Goal: Navigation & Orientation: Find specific page/section

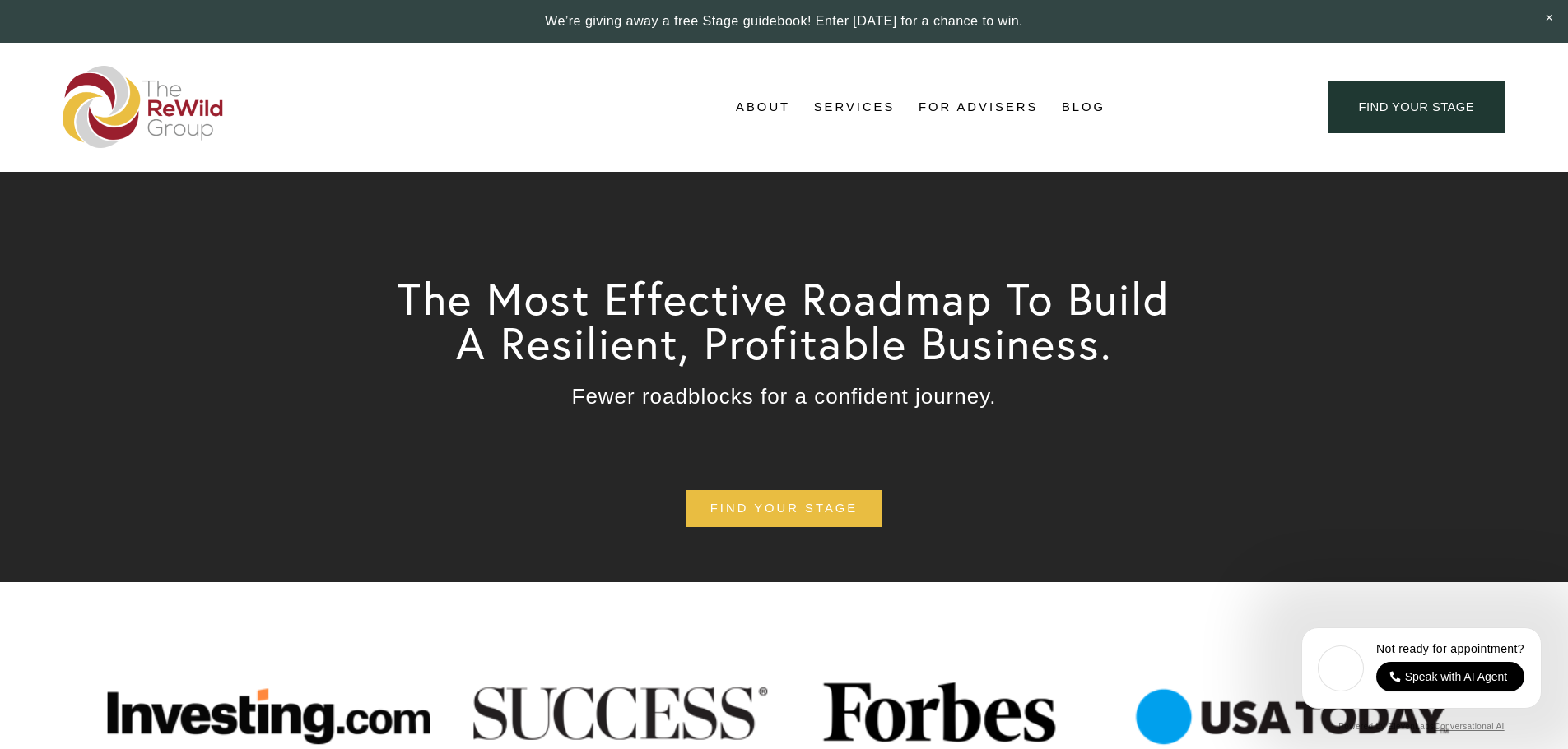
click at [956, 109] on link "For Advisers" at bounding box center [977, 107] width 119 height 24
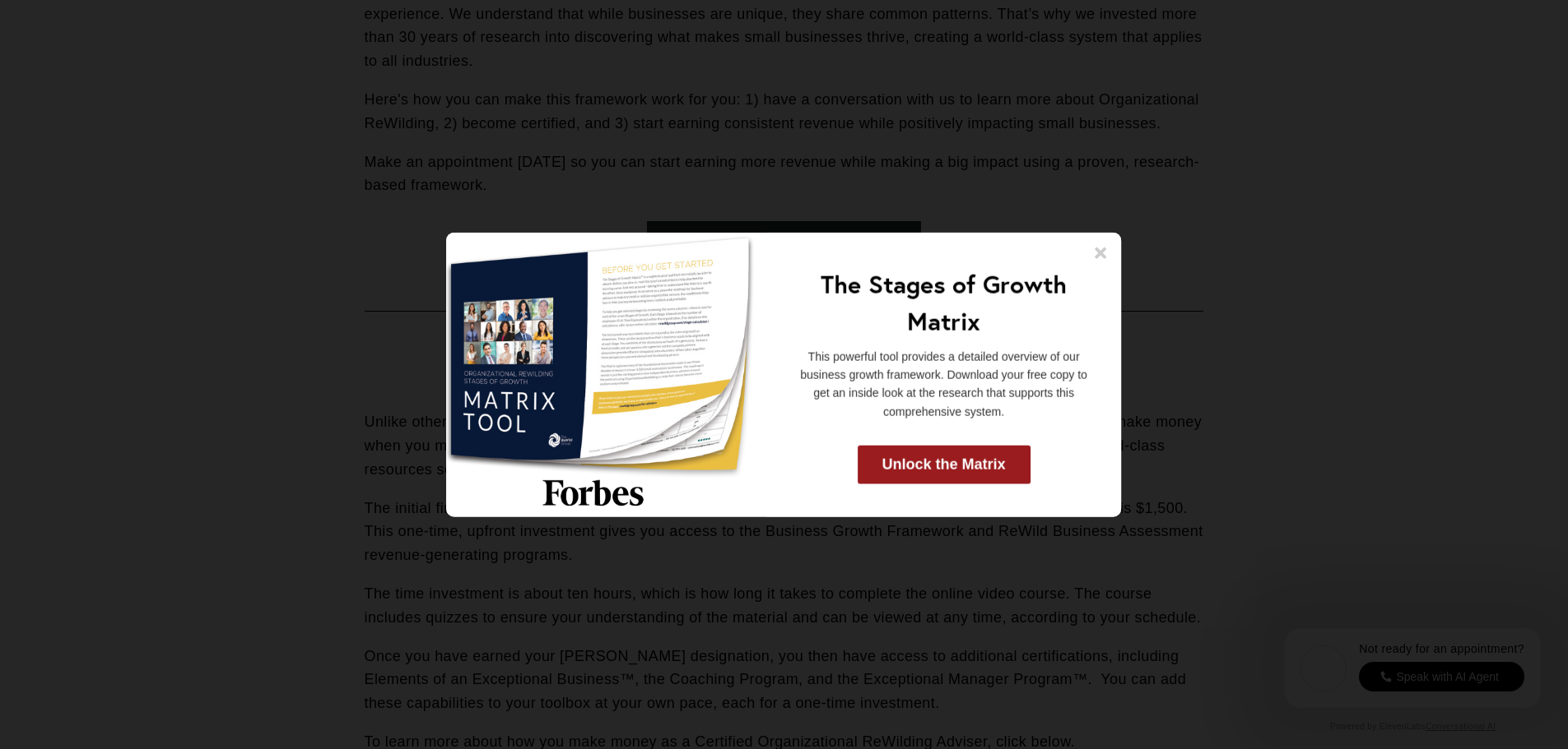
scroll to position [4795, 0]
click at [1101, 251] on icon at bounding box center [1101, 253] width 12 height 12
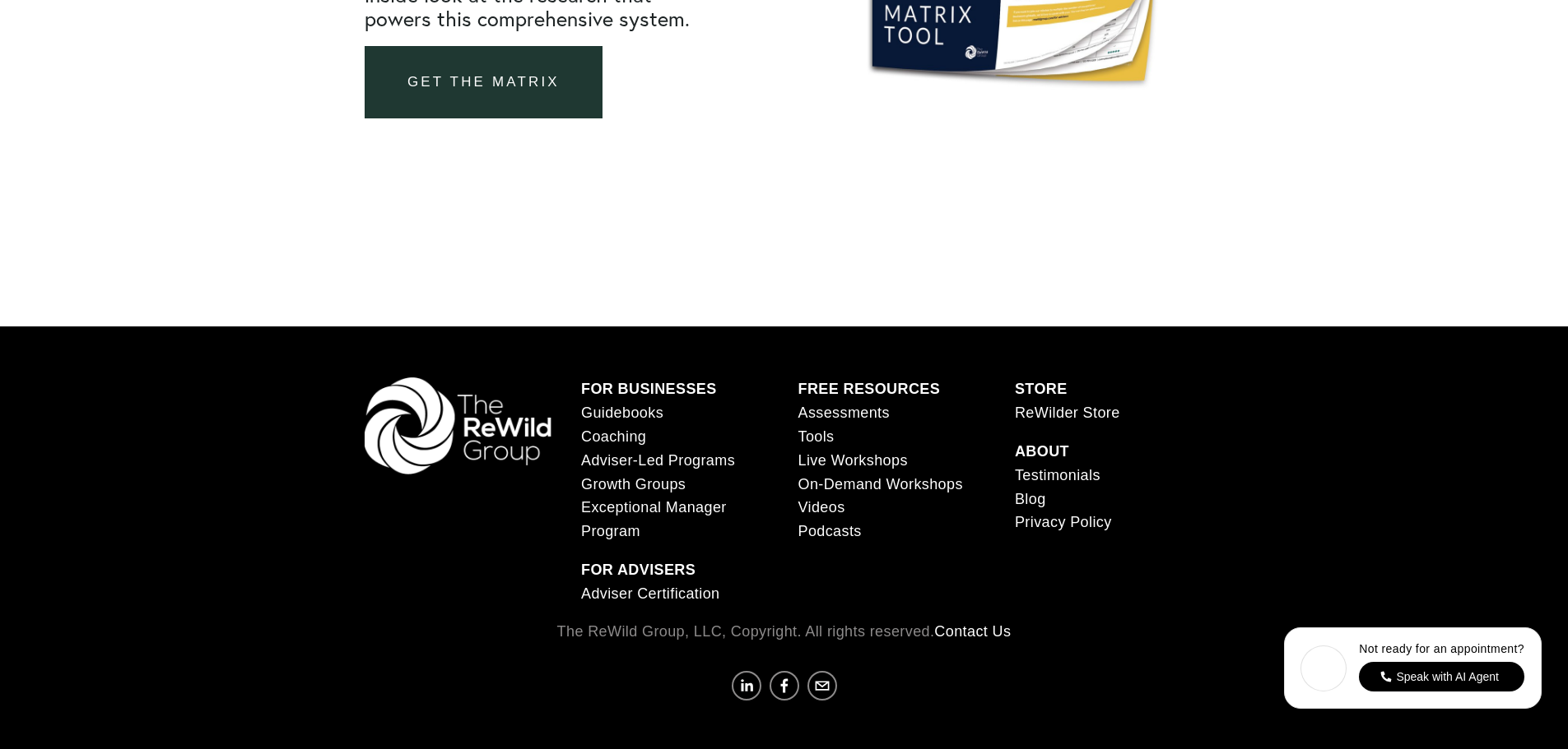
scroll to position [6340, 0]
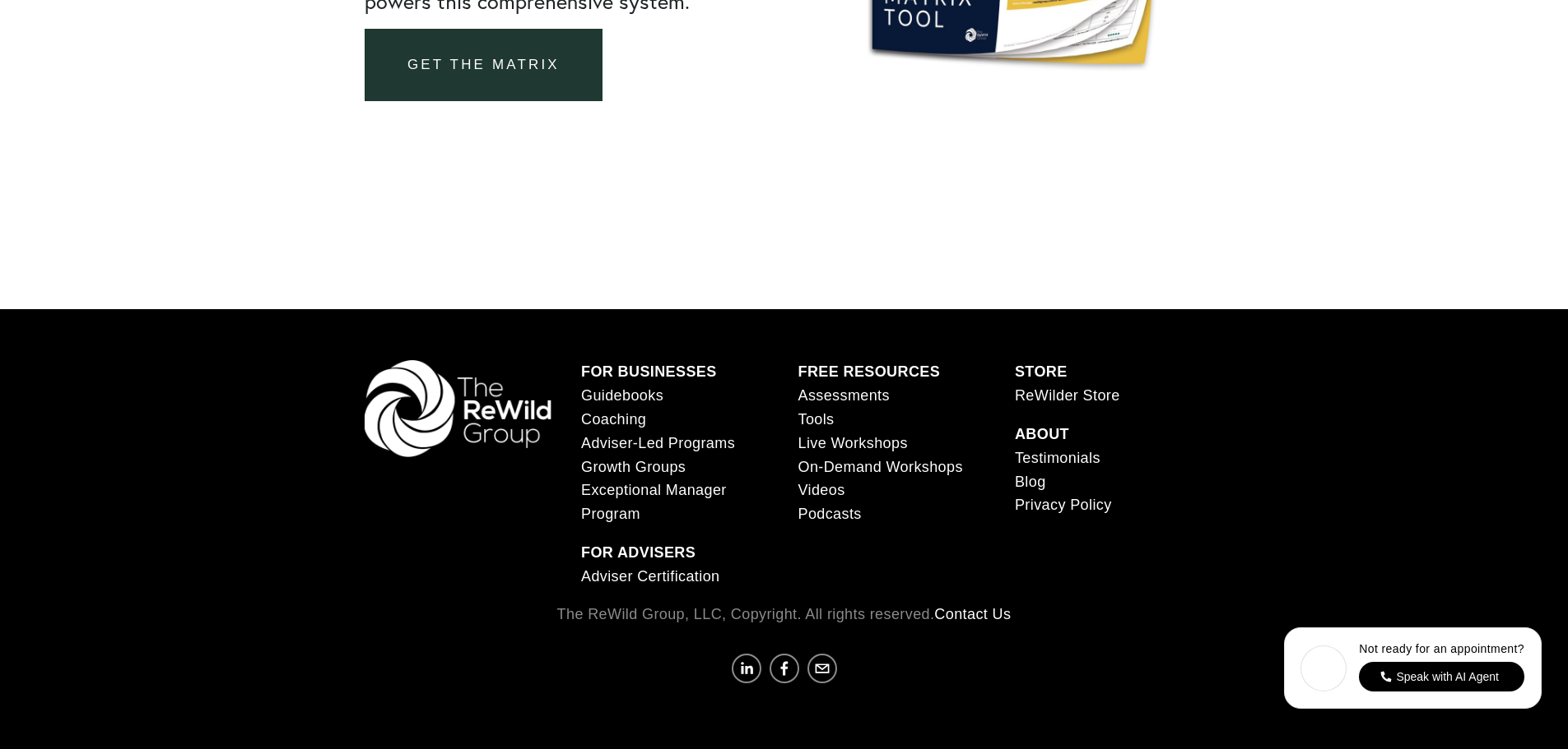
click at [1089, 395] on link "ReWilder Store" at bounding box center [1067, 396] width 105 height 24
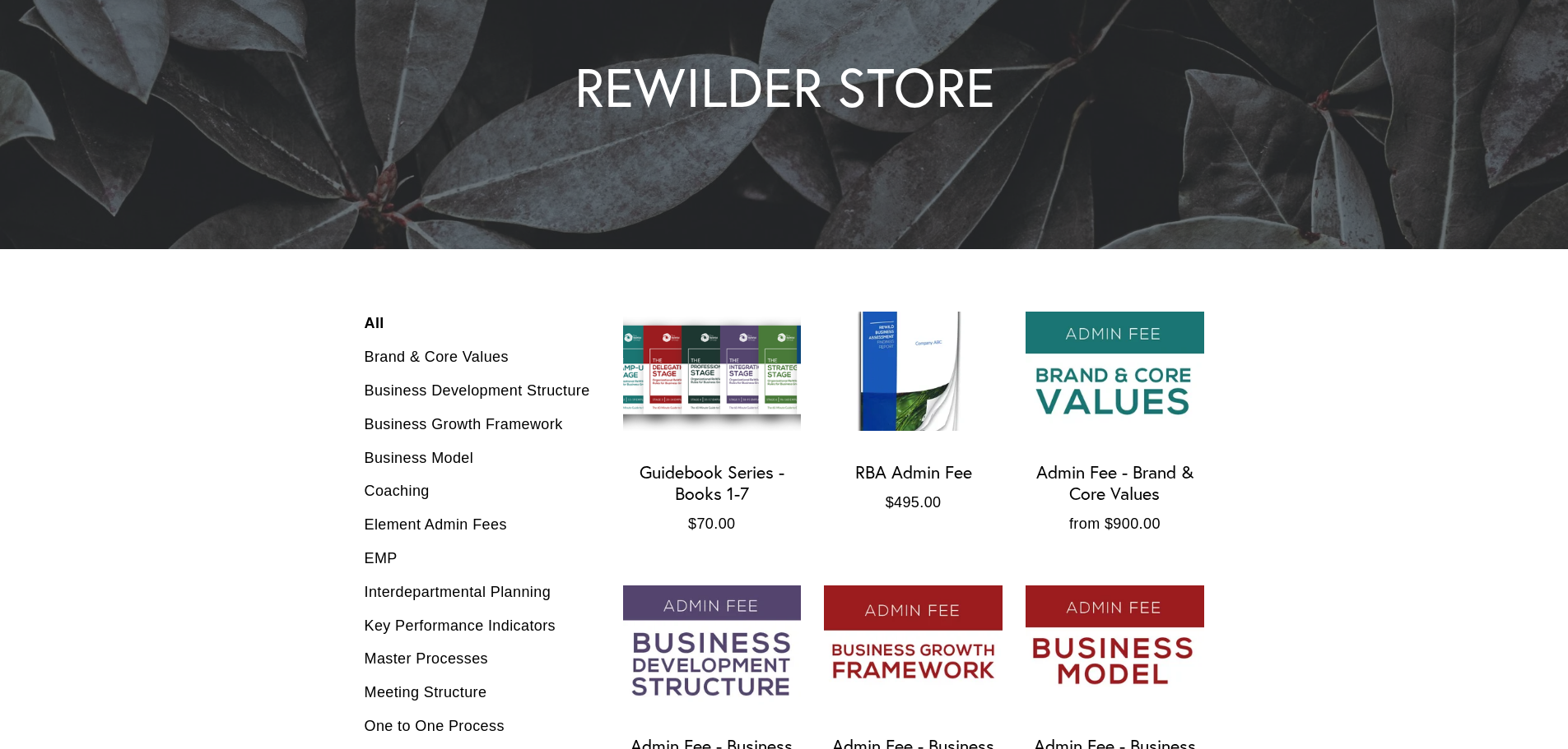
scroll to position [247, 0]
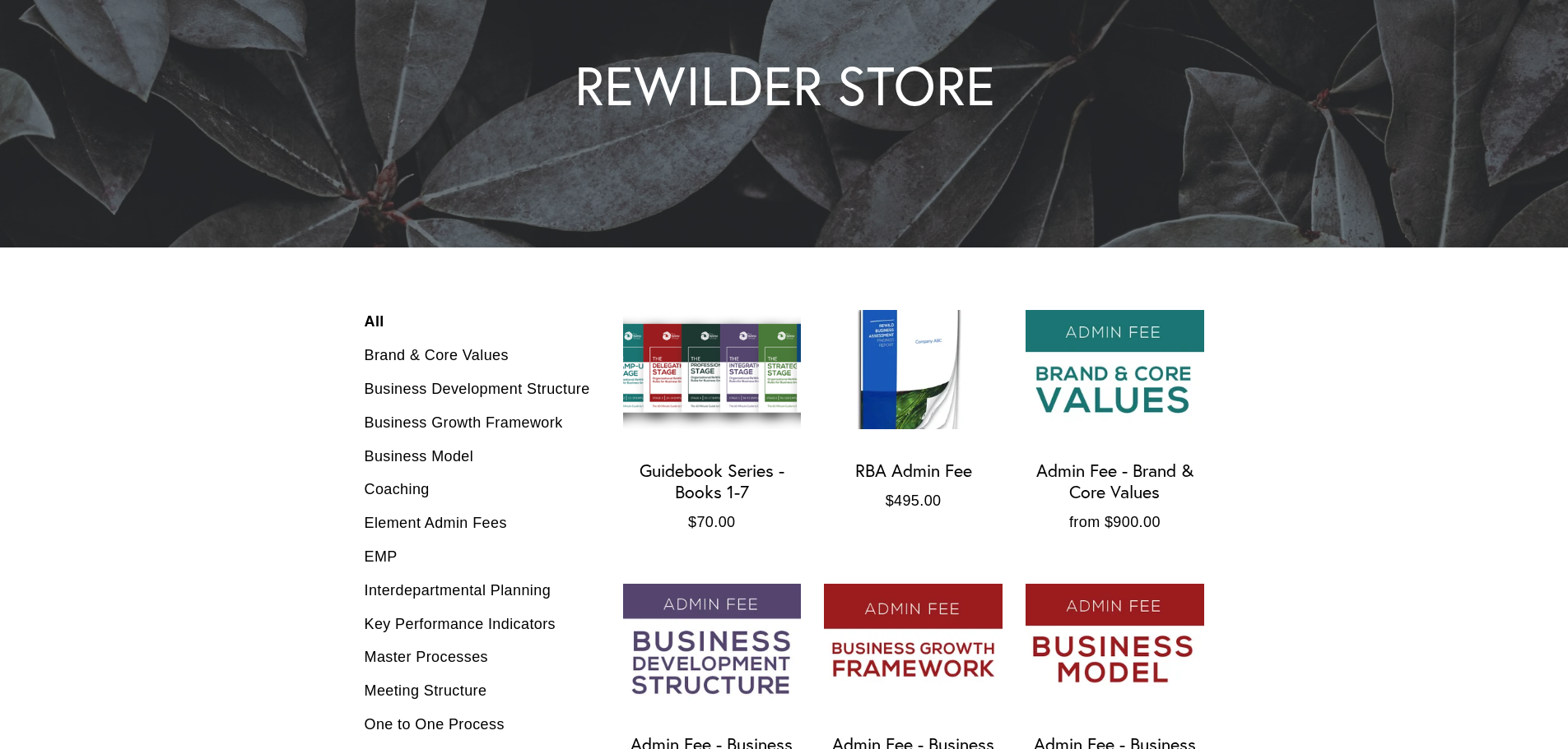
click at [894, 363] on img "RBA Admin Fee" at bounding box center [912, 369] width 178 height 118
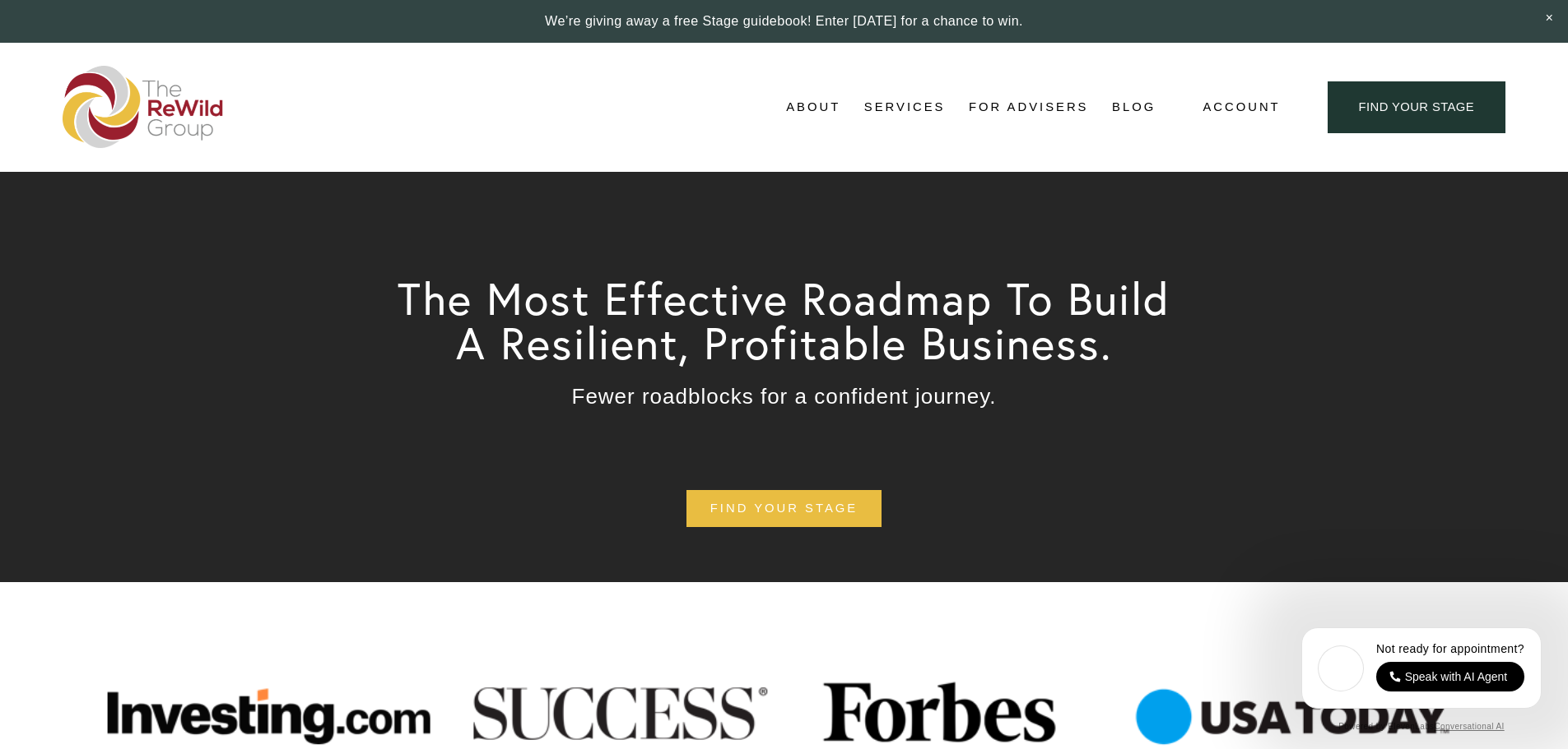
click at [0, 0] on span "For Businesses" at bounding box center [0, 0] width 0 height 0
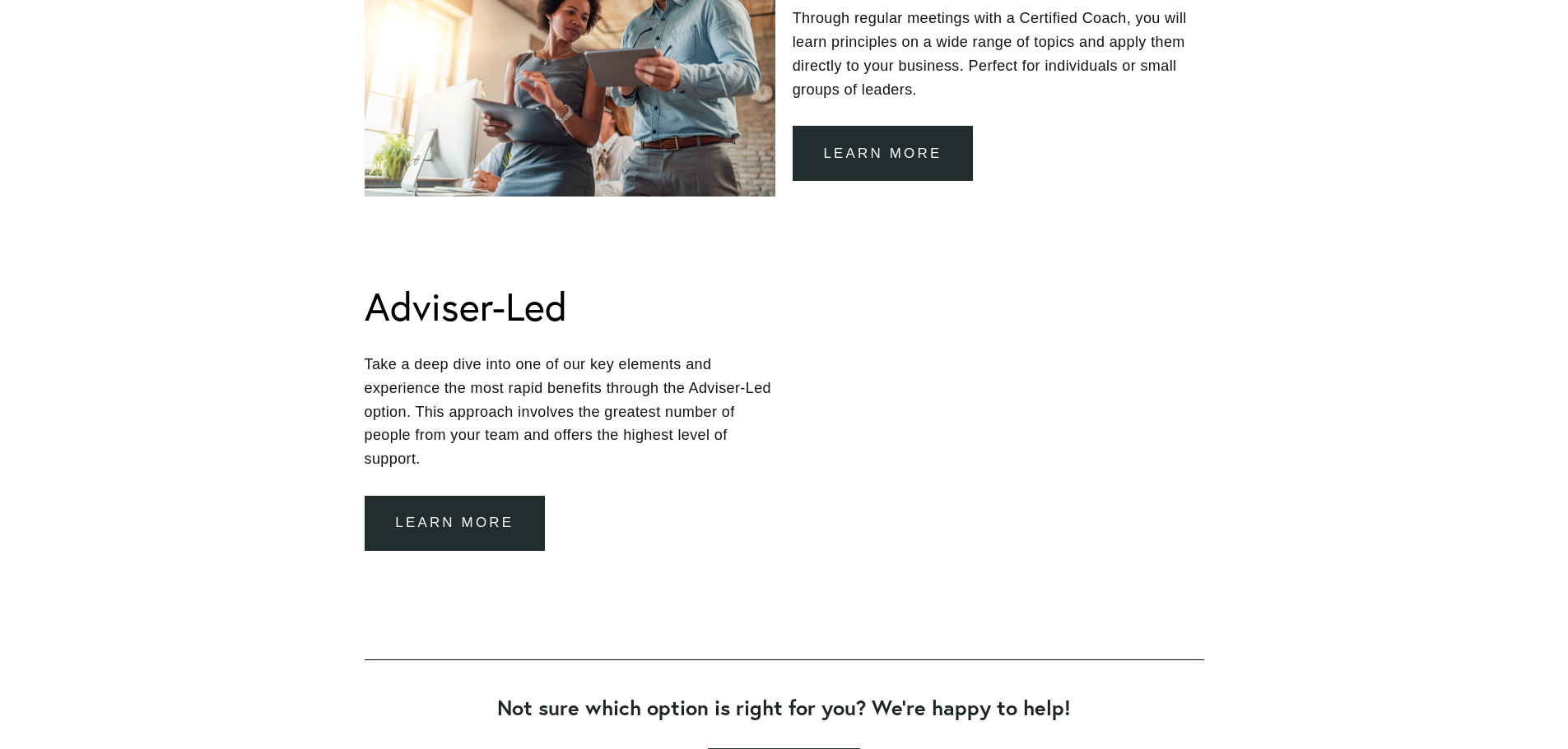
scroll to position [1480, 0]
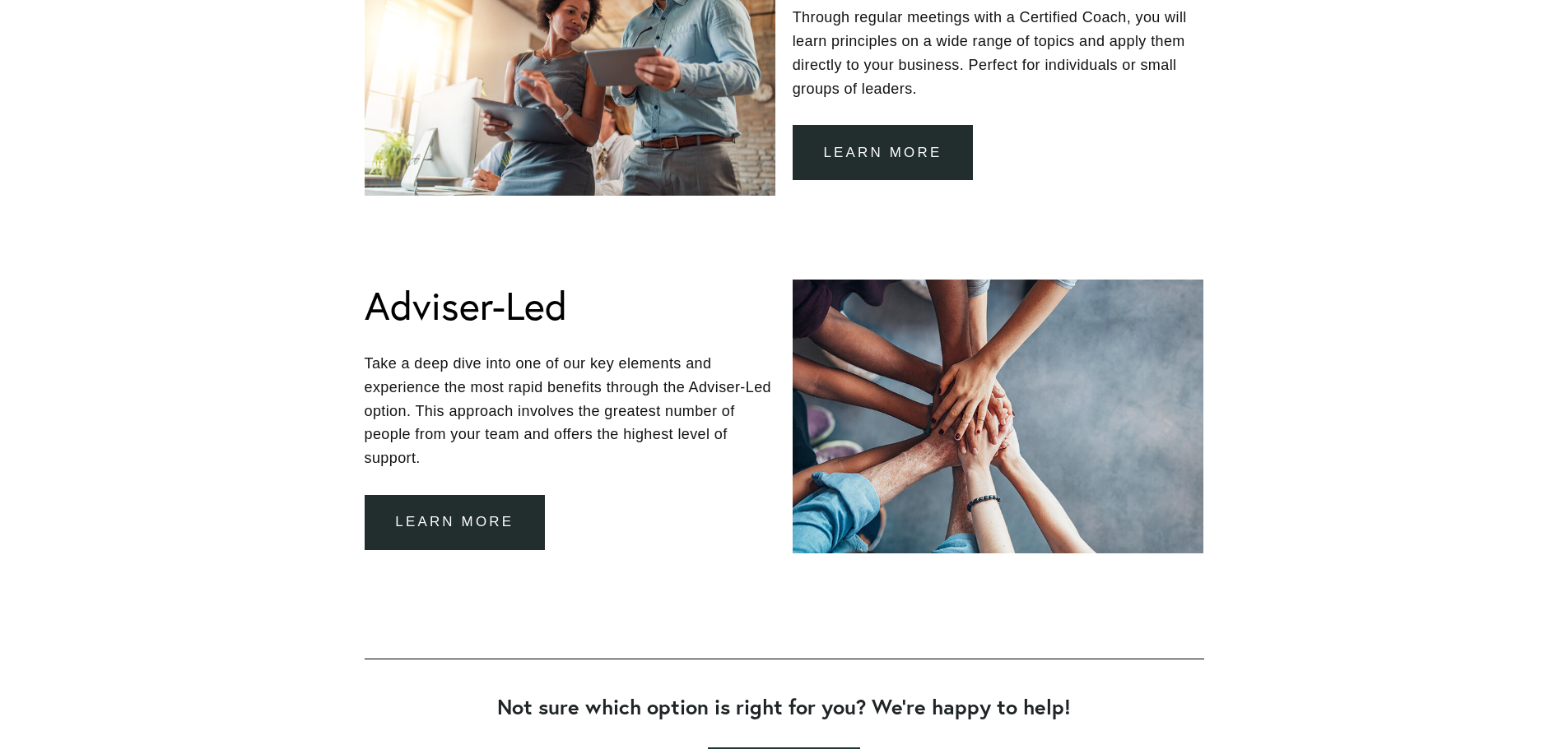
click at [447, 552] on figure "Adviser-Led Take a deep dive into one of our key elements and experience the mo…" at bounding box center [784, 417] width 840 height 274
click at [447, 536] on link "learn more" at bounding box center [455, 522] width 181 height 55
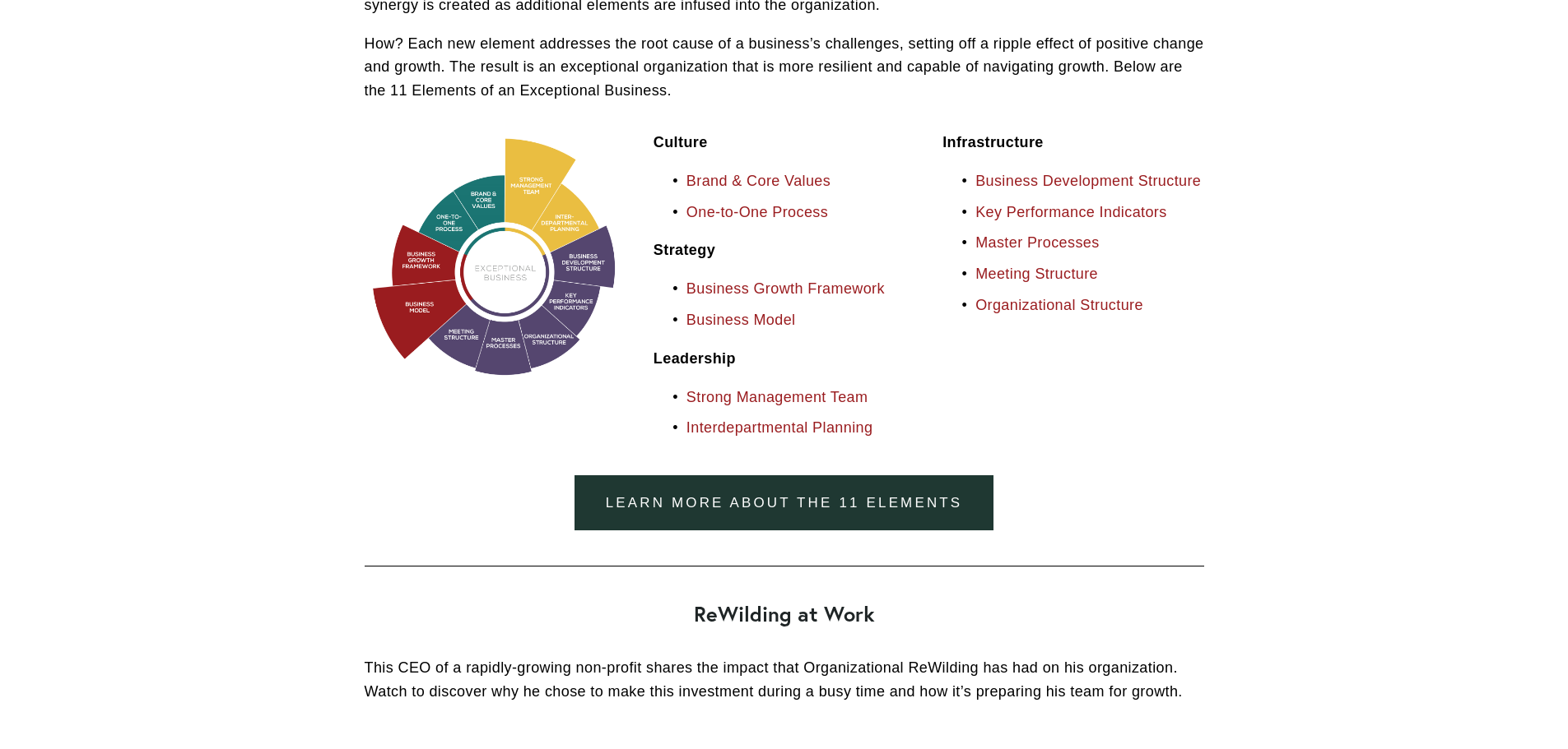
scroll to position [2139, 0]
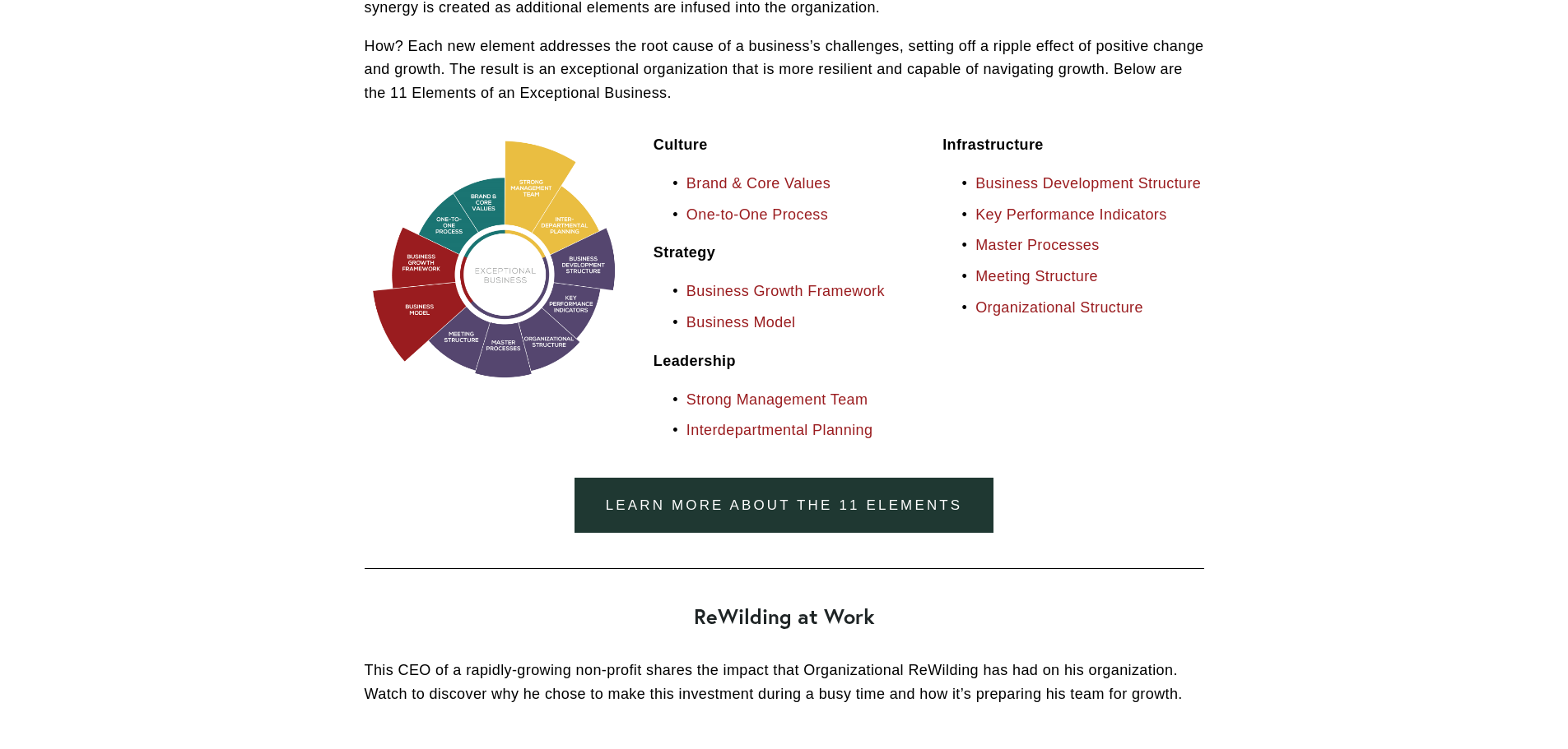
click at [775, 399] on link "Strong Management Team" at bounding box center [777, 400] width 182 height 17
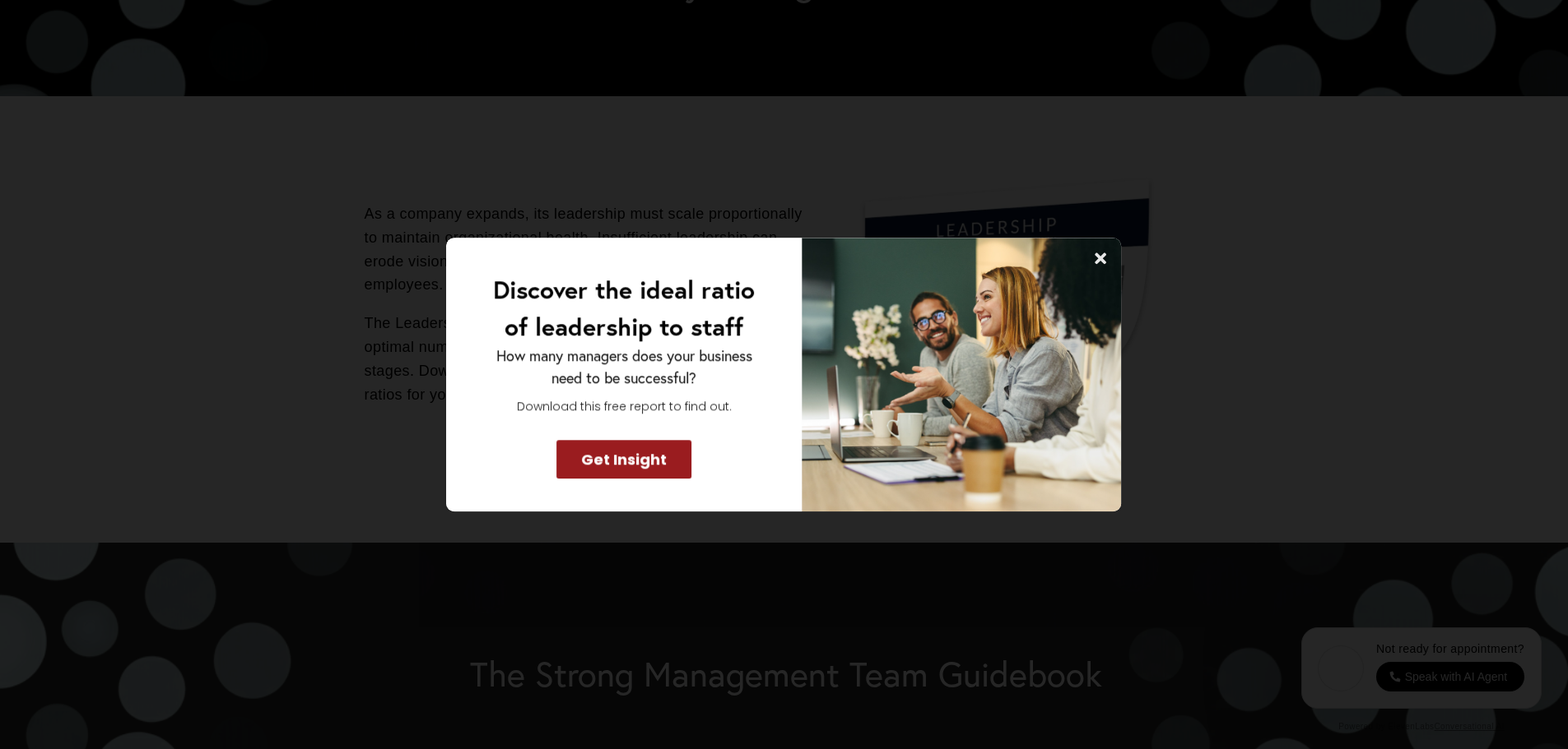
scroll to position [4707, 0]
click at [1097, 261] on icon at bounding box center [1101, 258] width 12 height 12
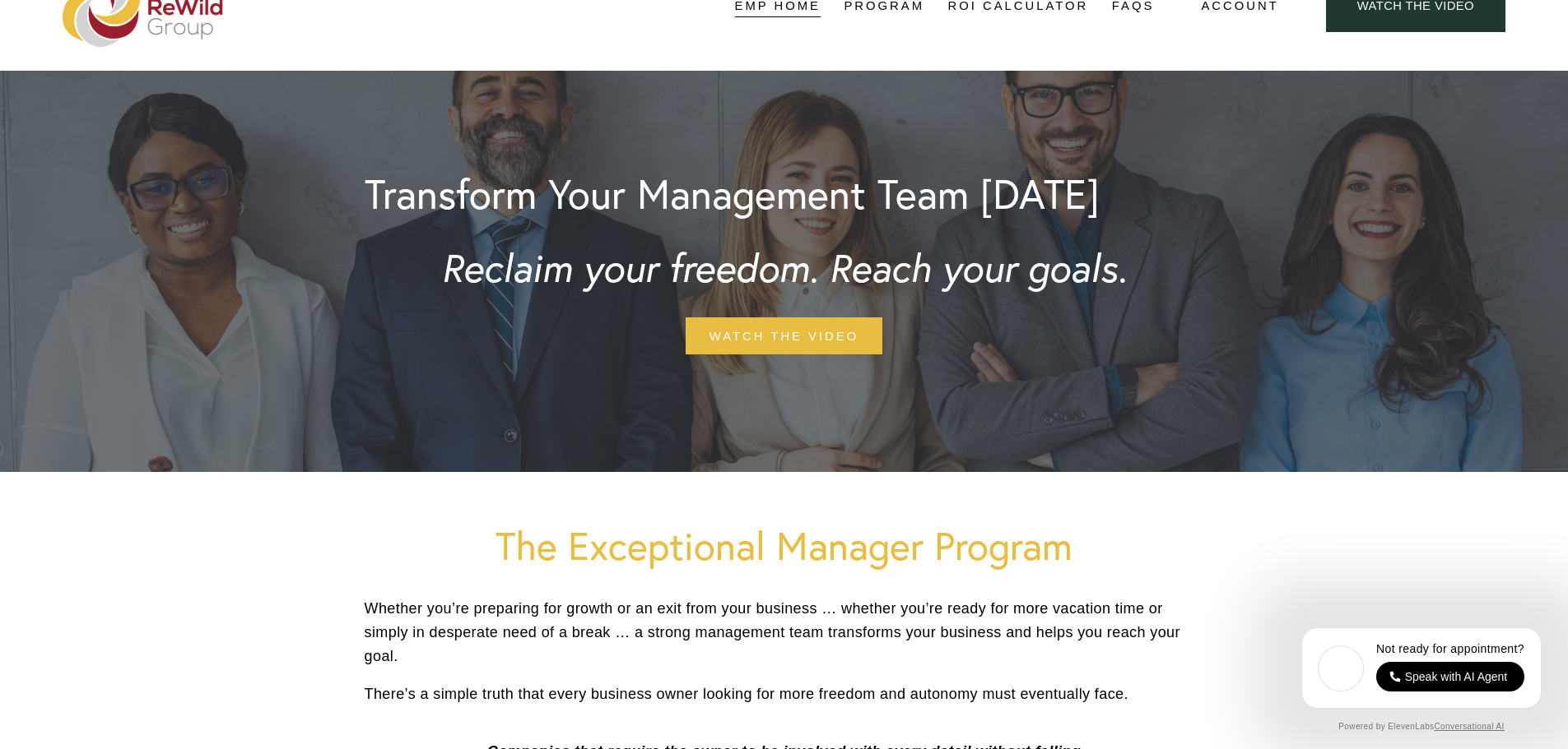
scroll to position [0, 0]
